Goal: Check status

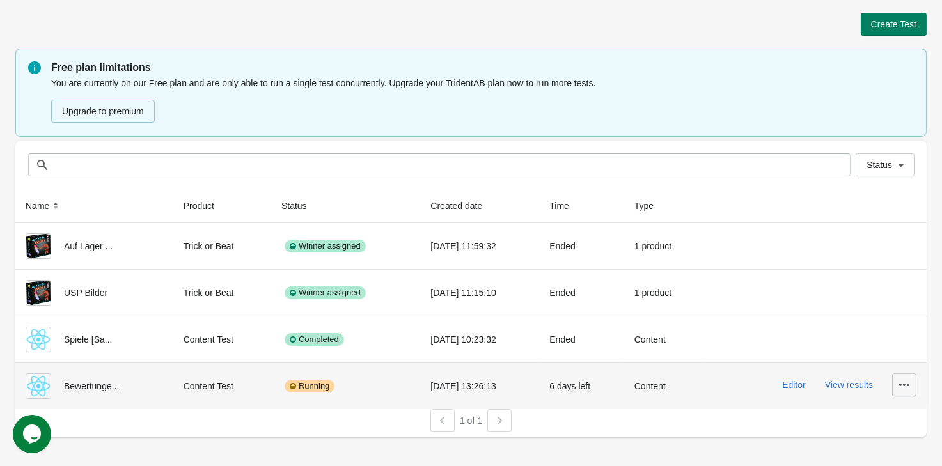
click at [909, 380] on icon "button" at bounding box center [904, 385] width 13 height 13
click at [858, 385] on button "View results" at bounding box center [849, 385] width 48 height 10
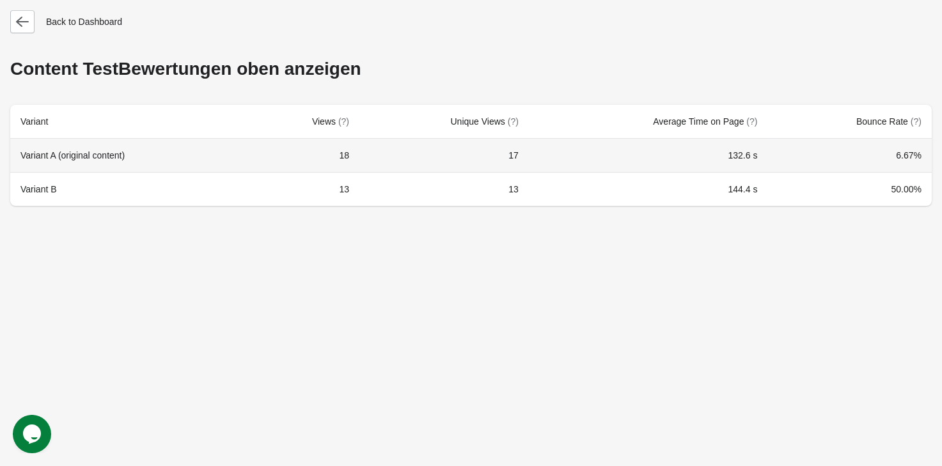
click at [906, 160] on td "6.67%" at bounding box center [850, 155] width 164 height 33
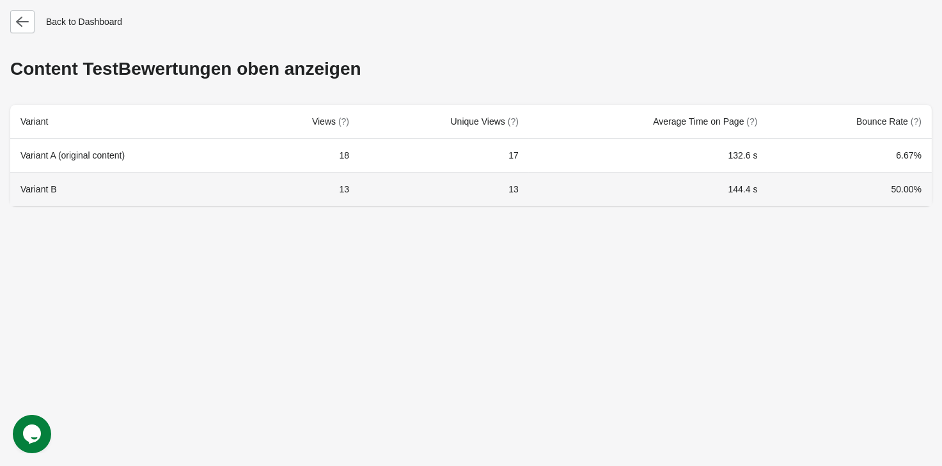
click at [857, 188] on td "50.00%" at bounding box center [850, 189] width 164 height 34
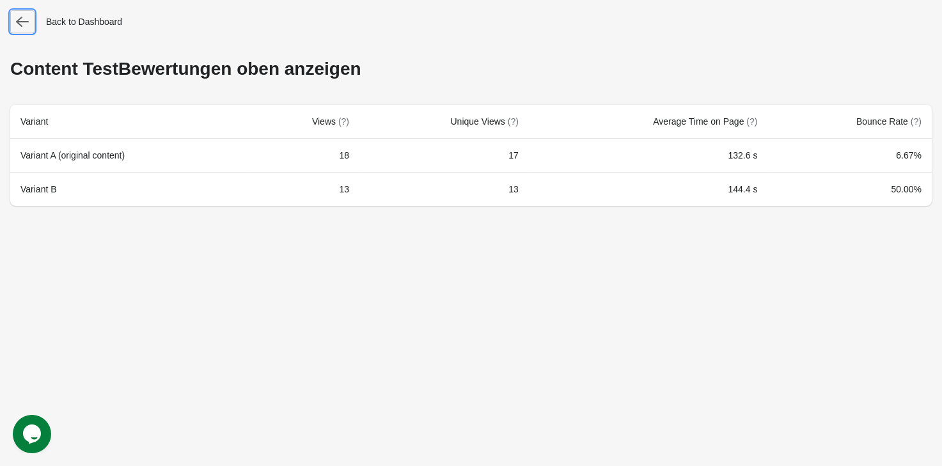
click at [22, 17] on icon "button" at bounding box center [22, 21] width 13 height 13
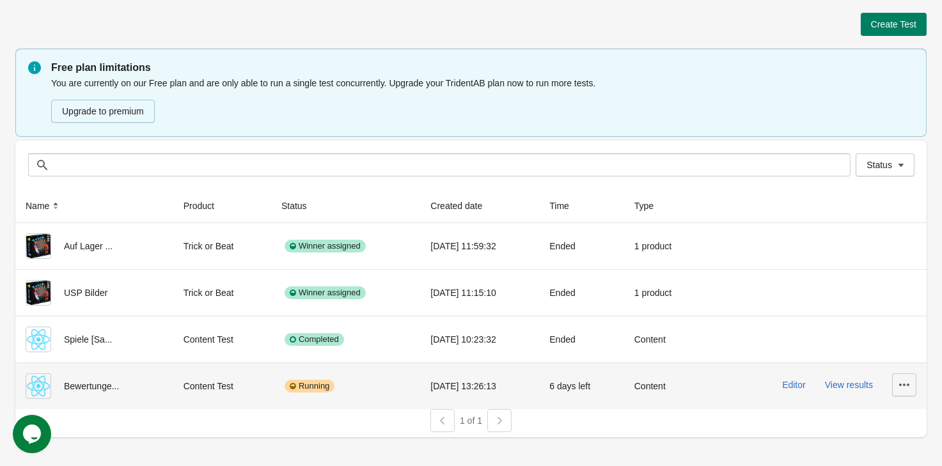
click at [899, 391] on icon "button" at bounding box center [904, 385] width 13 height 13
click at [900, 391] on icon "button" at bounding box center [904, 385] width 13 height 13
click at [637, 399] on td "Content" at bounding box center [664, 386] width 80 height 47
